Goal: Task Accomplishment & Management: Use online tool/utility

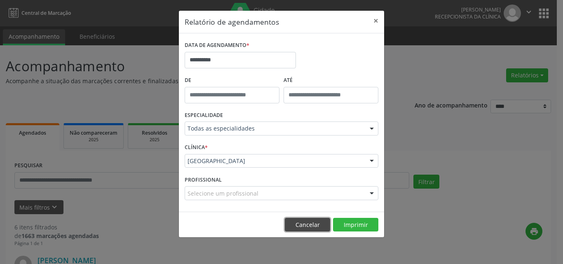
click at [305, 224] on button "Cancelar" at bounding box center [307, 225] width 45 height 14
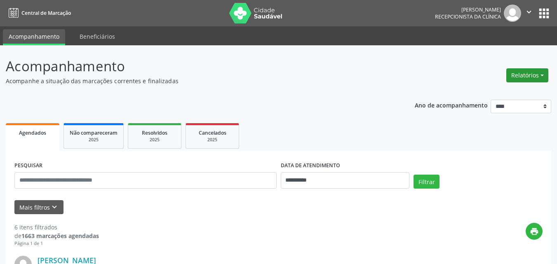
click at [529, 71] on button "Relatórios" at bounding box center [527, 75] width 42 height 14
click at [490, 98] on link "Agendamentos" at bounding box center [504, 93] width 89 height 12
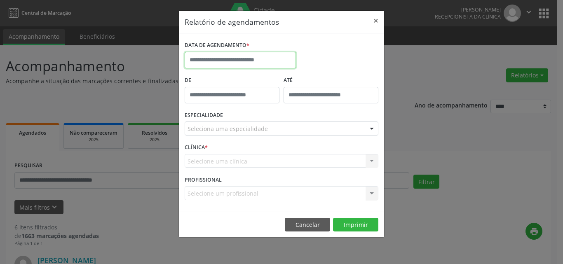
click at [206, 59] on input "text" at bounding box center [240, 60] width 111 height 16
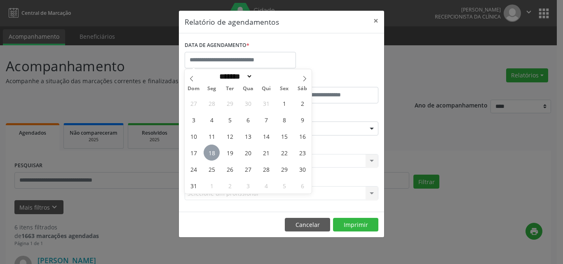
click at [208, 155] on span "18" at bounding box center [212, 153] width 16 height 16
type input "**********"
click at [213, 157] on span "18" at bounding box center [212, 153] width 16 height 16
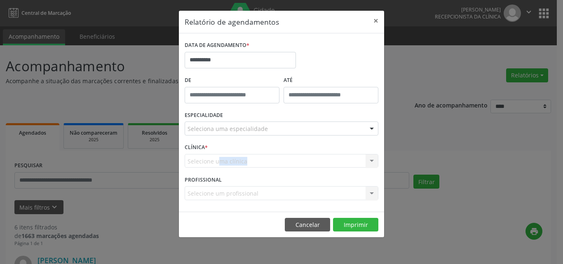
click at [213, 156] on div "Selecione uma clínica [GEOGRAPHIC_DATA] Nenhum resultado encontrado para: " " N…" at bounding box center [282, 161] width 194 height 14
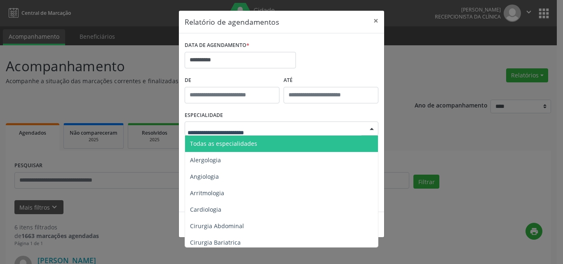
click at [232, 143] on span "Todas as especialidades" at bounding box center [223, 144] width 67 height 8
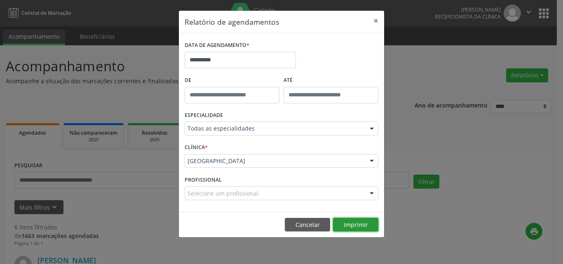
click at [352, 228] on button "Imprimir" at bounding box center [355, 225] width 45 height 14
